Goal: Information Seeking & Learning: Learn about a topic

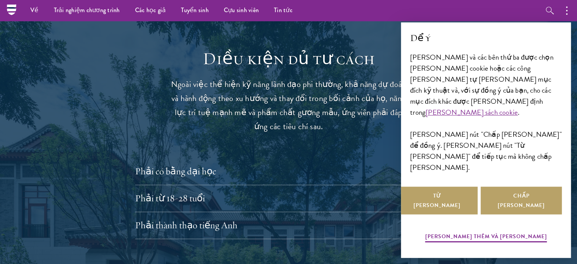
scroll to position [1114, 0]
click at [185, 192] on font "Phải từ 18-28 tuổi" at bounding box center [176, 198] width 70 height 12
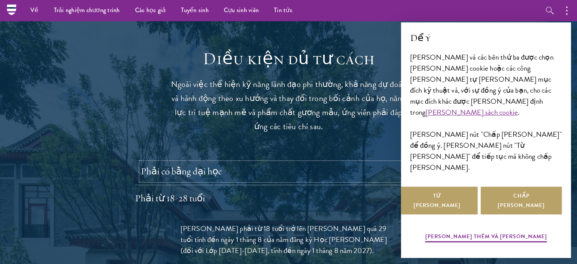
click at [200, 162] on button "Phải có bằng đại học" at bounding box center [294, 171] width 307 height 18
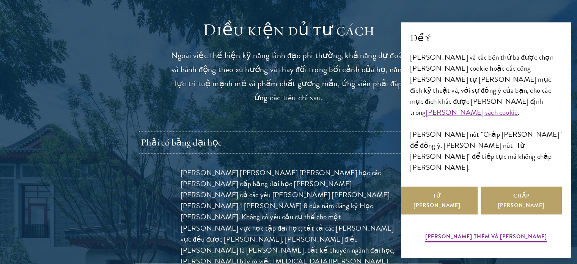
scroll to position [1143, 0]
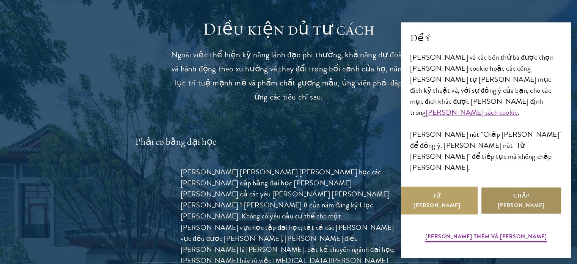
click at [502, 207] on button "Chấp nhận" at bounding box center [521, 200] width 81 height 28
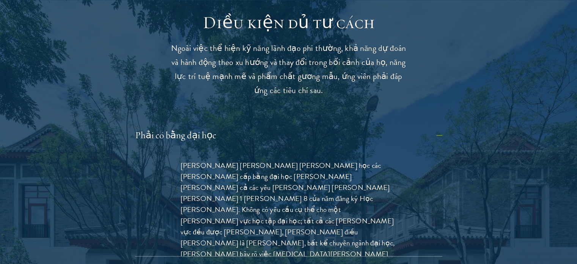
scroll to position [1178, 0]
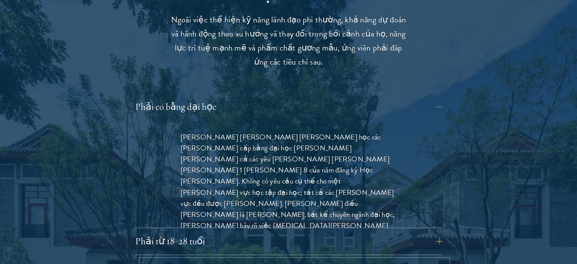
click at [350, 259] on button "Phải thành thạo tiếng Anh" at bounding box center [294, 268] width 307 height 18
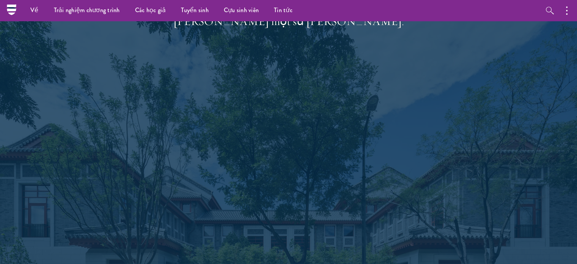
scroll to position [1646, 0]
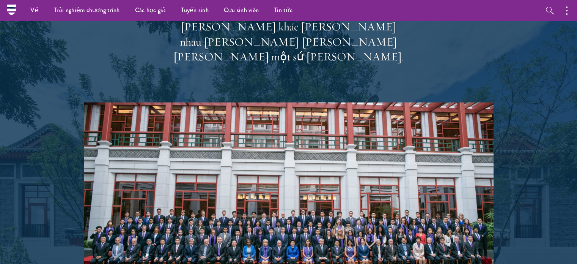
click at [244, 102] on img at bounding box center [289, 204] width 410 height 205
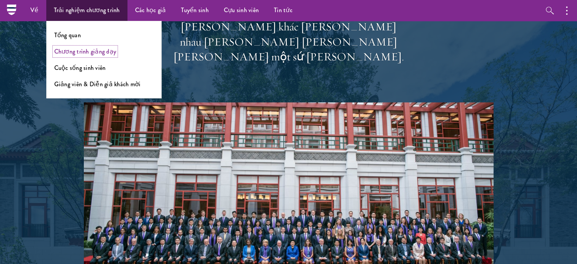
click at [83, 52] on font "Chương trình giảng dạy" at bounding box center [85, 51] width 62 height 9
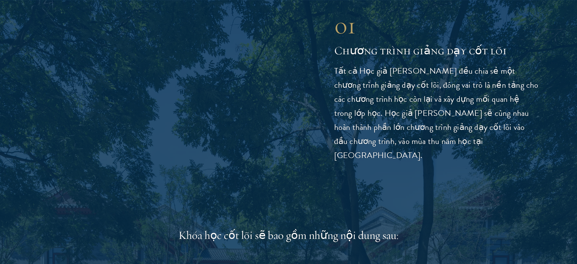
scroll to position [1071, 0]
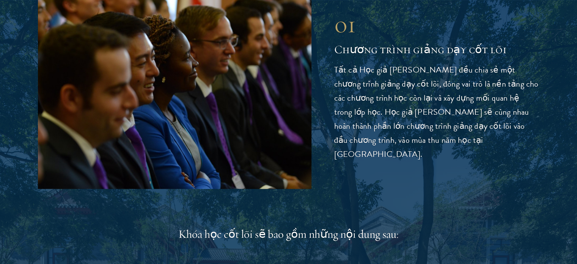
click at [215, 173] on img at bounding box center [174, 86] width 273 height 205
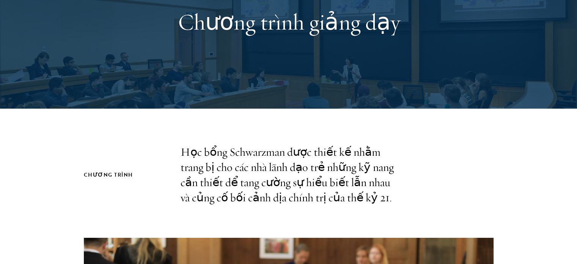
scroll to position [0, 0]
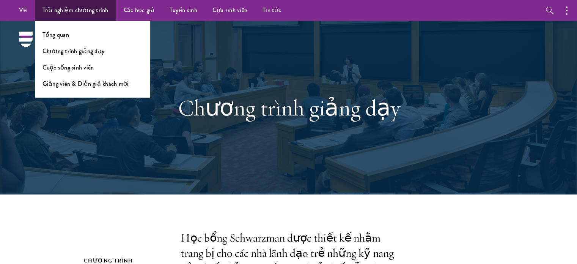
click at [82, 36] on li "Tổng quan" at bounding box center [92, 34] width 100 height 9
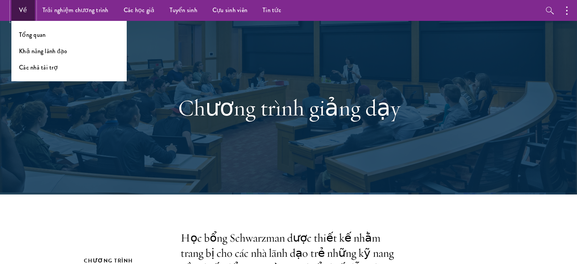
click at [23, 15] on link "Về" at bounding box center [23, 10] width 24 height 21
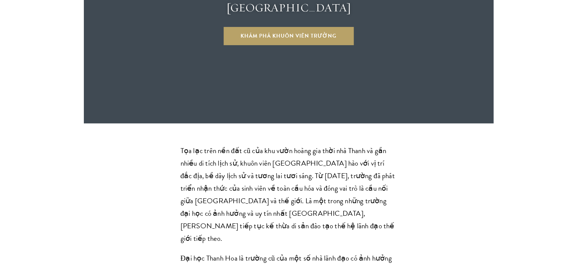
scroll to position [2265, 0]
